Goal: Information Seeking & Learning: Learn about a topic

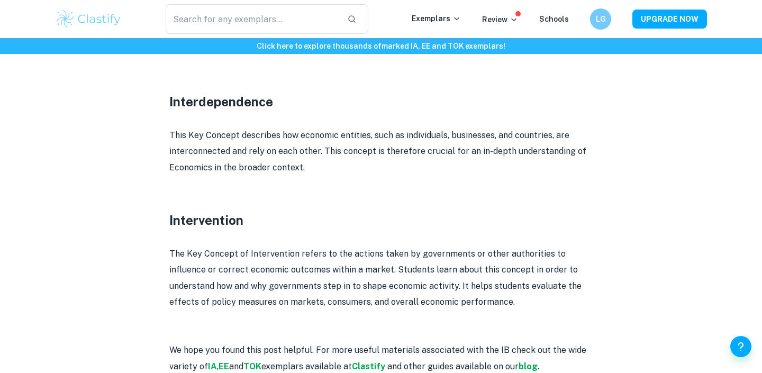
scroll to position [1533, 0]
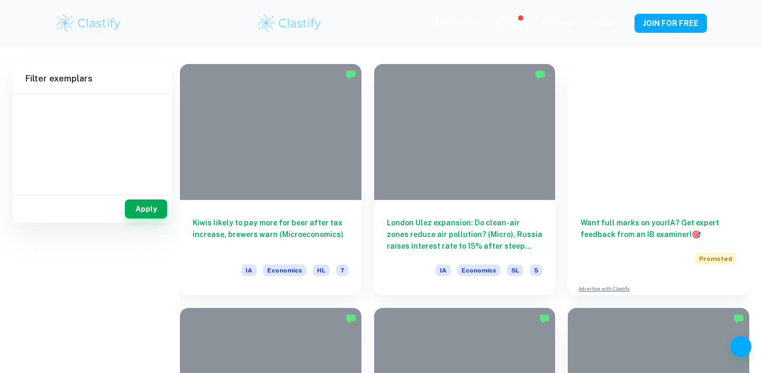
type input "Economics"
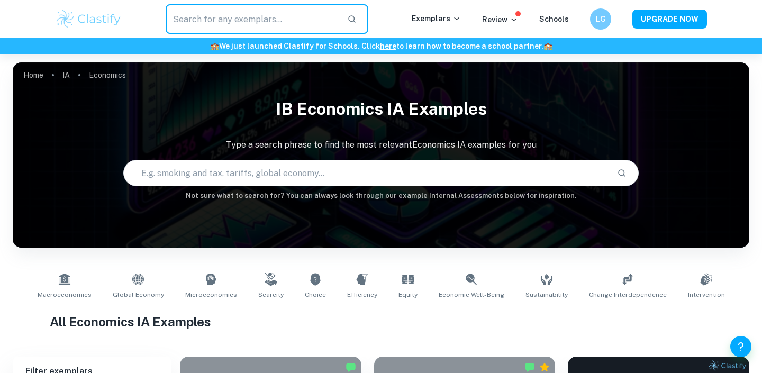
click at [225, 29] on input "text" at bounding box center [252, 19] width 173 height 30
type input "quotas"
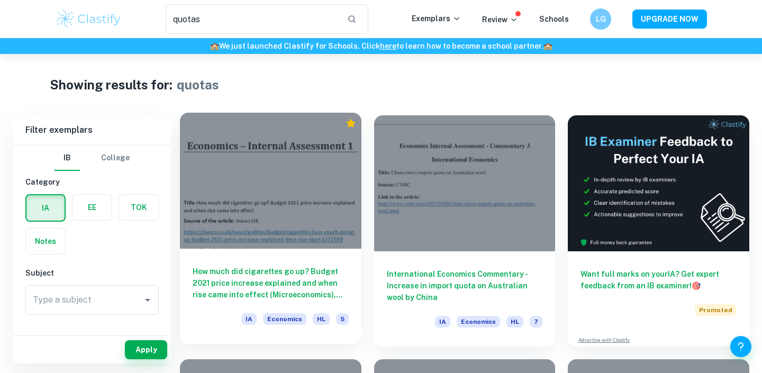
click at [239, 274] on h6 "How much did cigarettes go up? Budget 2021 price increase explained and when ri…" at bounding box center [271, 283] width 156 height 35
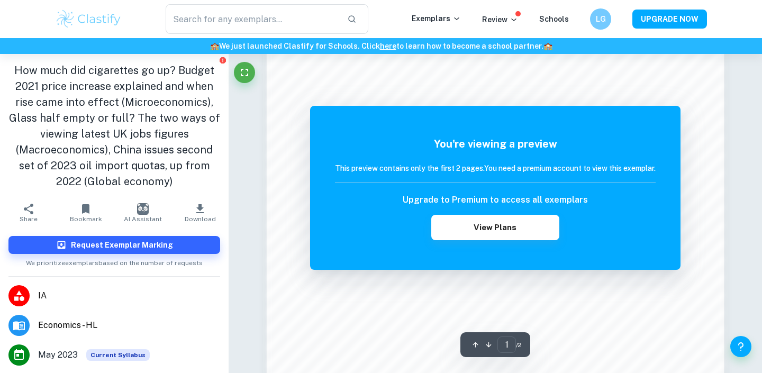
scroll to position [747, 0]
type input "quotas"
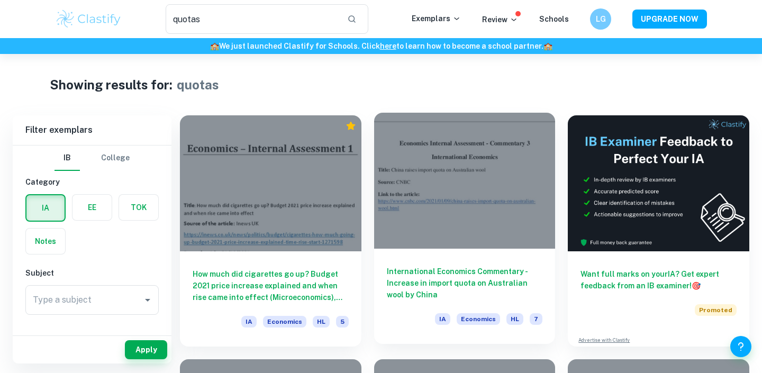
click at [493, 285] on h6 "International Economics Commentary - Increase in import quota on Australian woo…" at bounding box center [465, 283] width 156 height 35
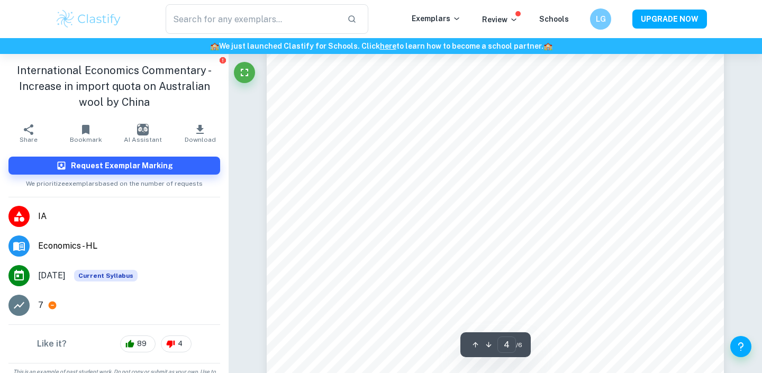
scroll to position [2056, 0]
type input "3"
